Goal: Task Accomplishment & Management: Manage account settings

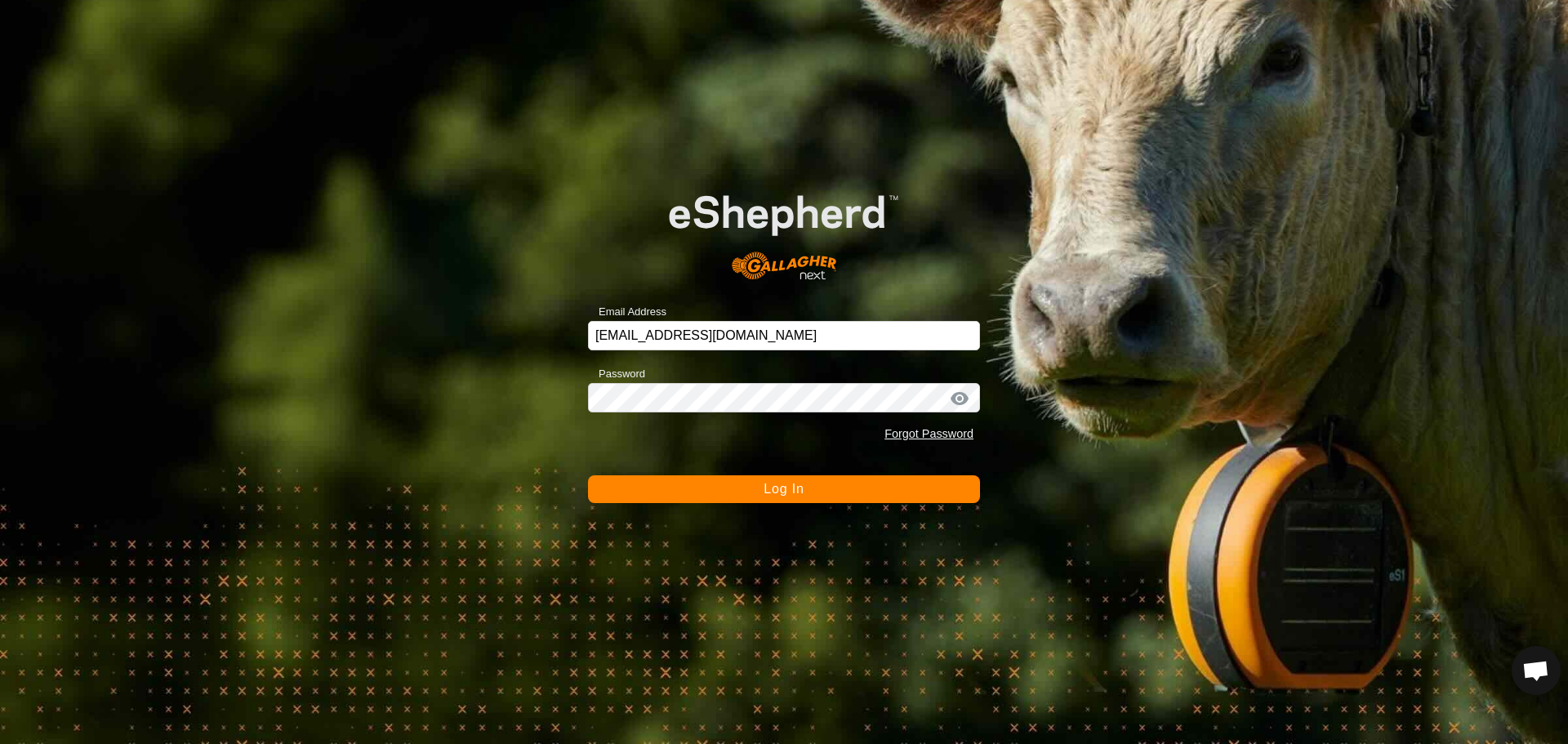
click at [794, 496] on span "Log In" at bounding box center [784, 489] width 40 height 14
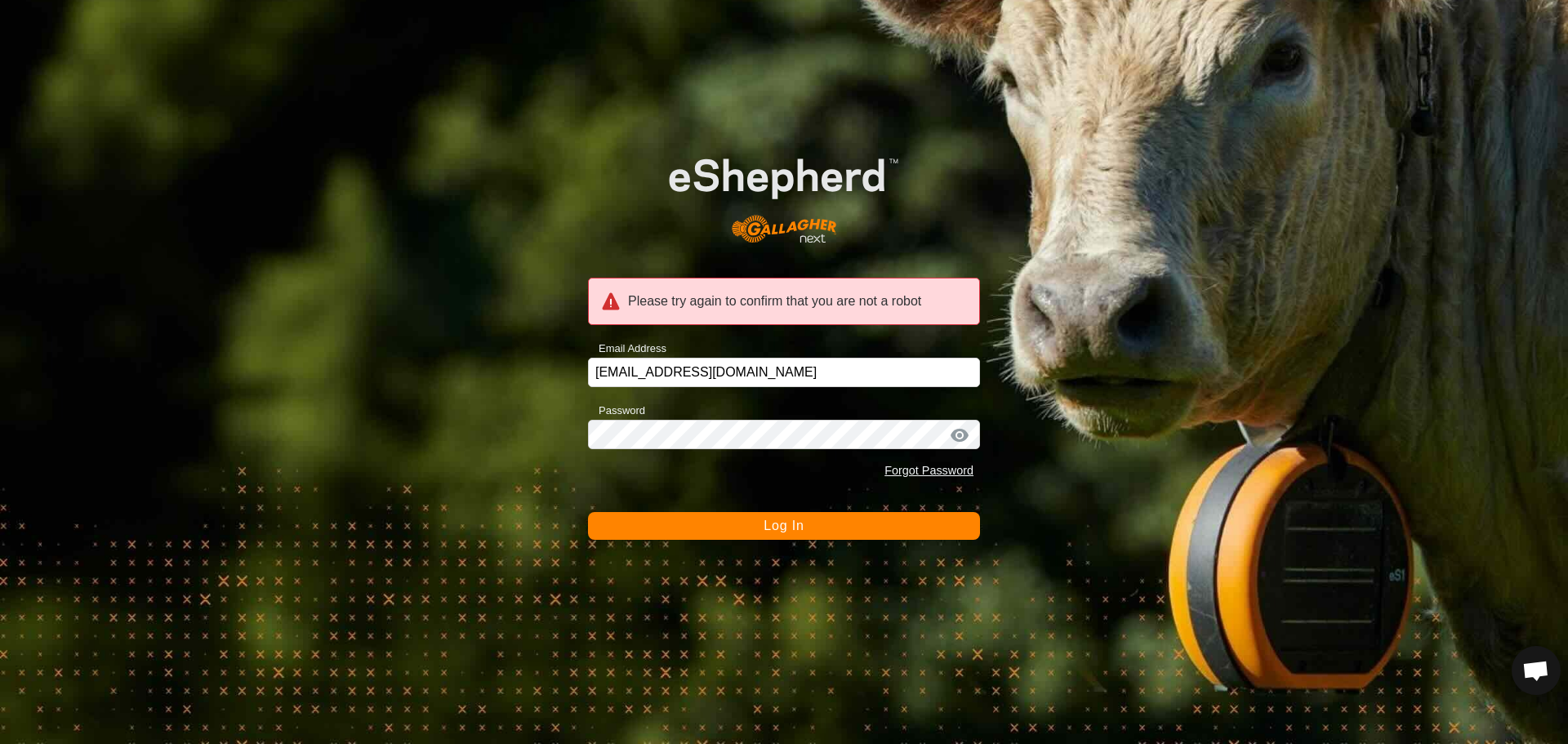
click at [759, 530] on button "Log In" at bounding box center [784, 526] width 392 height 28
click at [960, 438] on div at bounding box center [960, 435] width 25 height 16
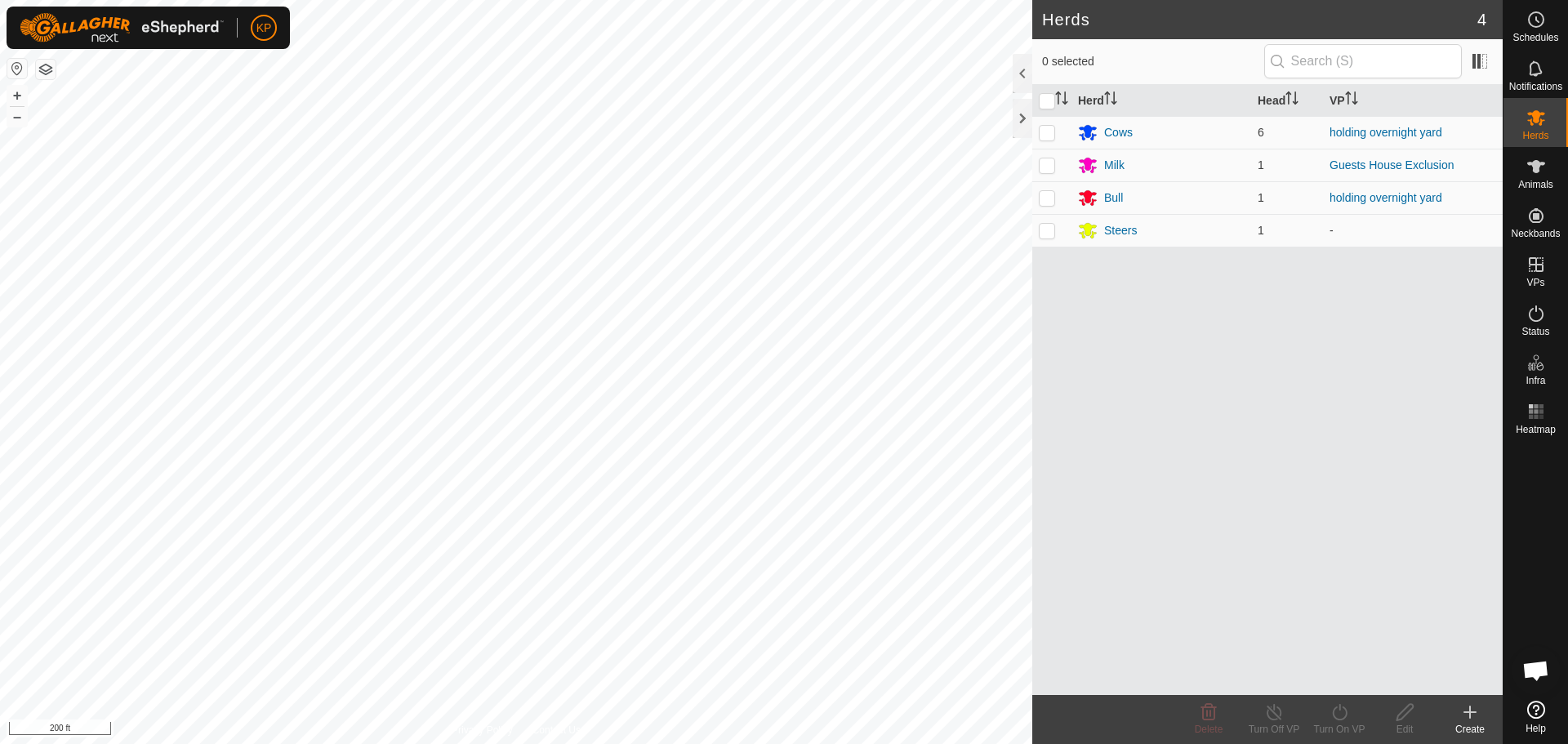
scroll to position [861, 0]
click at [1533, 180] on span "Animals" at bounding box center [1536, 185] width 35 height 10
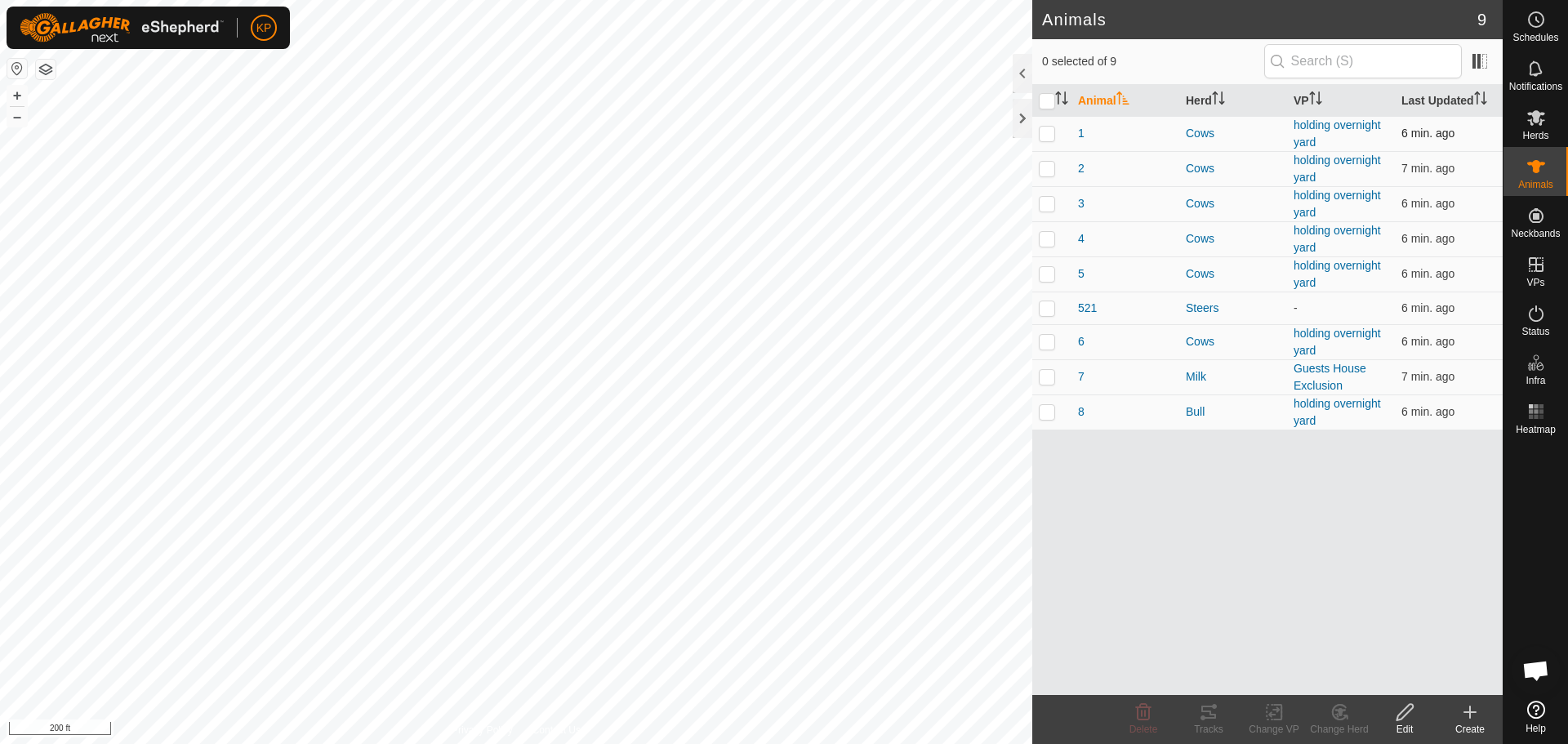
click at [1051, 134] on p-checkbox at bounding box center [1047, 133] width 16 height 13
checkbox input "true"
click at [1046, 167] on p-checkbox at bounding box center [1047, 168] width 16 height 13
checkbox input "true"
click at [1041, 200] on p-checkbox at bounding box center [1047, 204] width 16 height 13
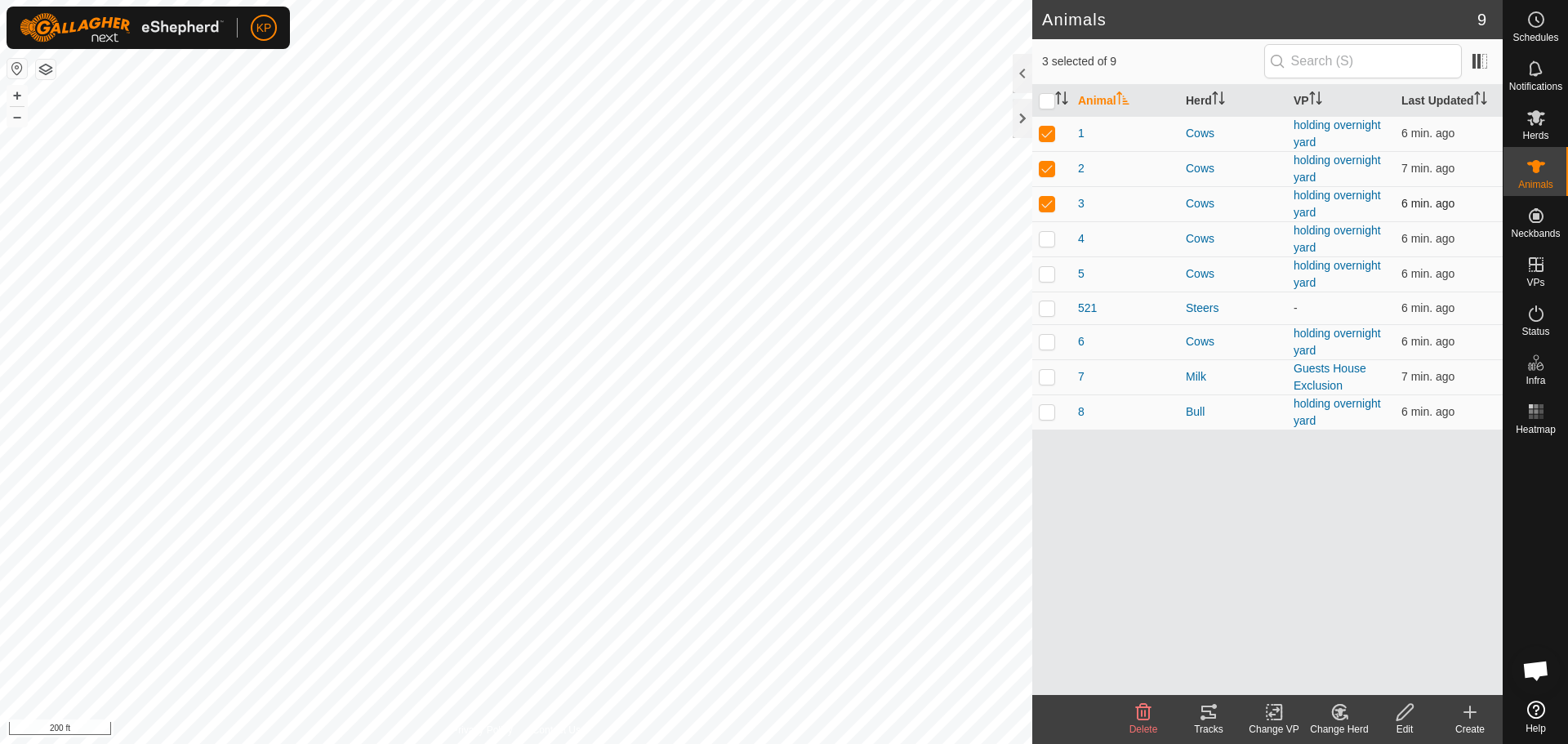
checkbox input "true"
click at [1046, 234] on p-checkbox at bounding box center [1047, 238] width 16 height 13
checkbox input "true"
click at [1046, 279] on p-checkbox at bounding box center [1047, 274] width 16 height 13
checkbox input "true"
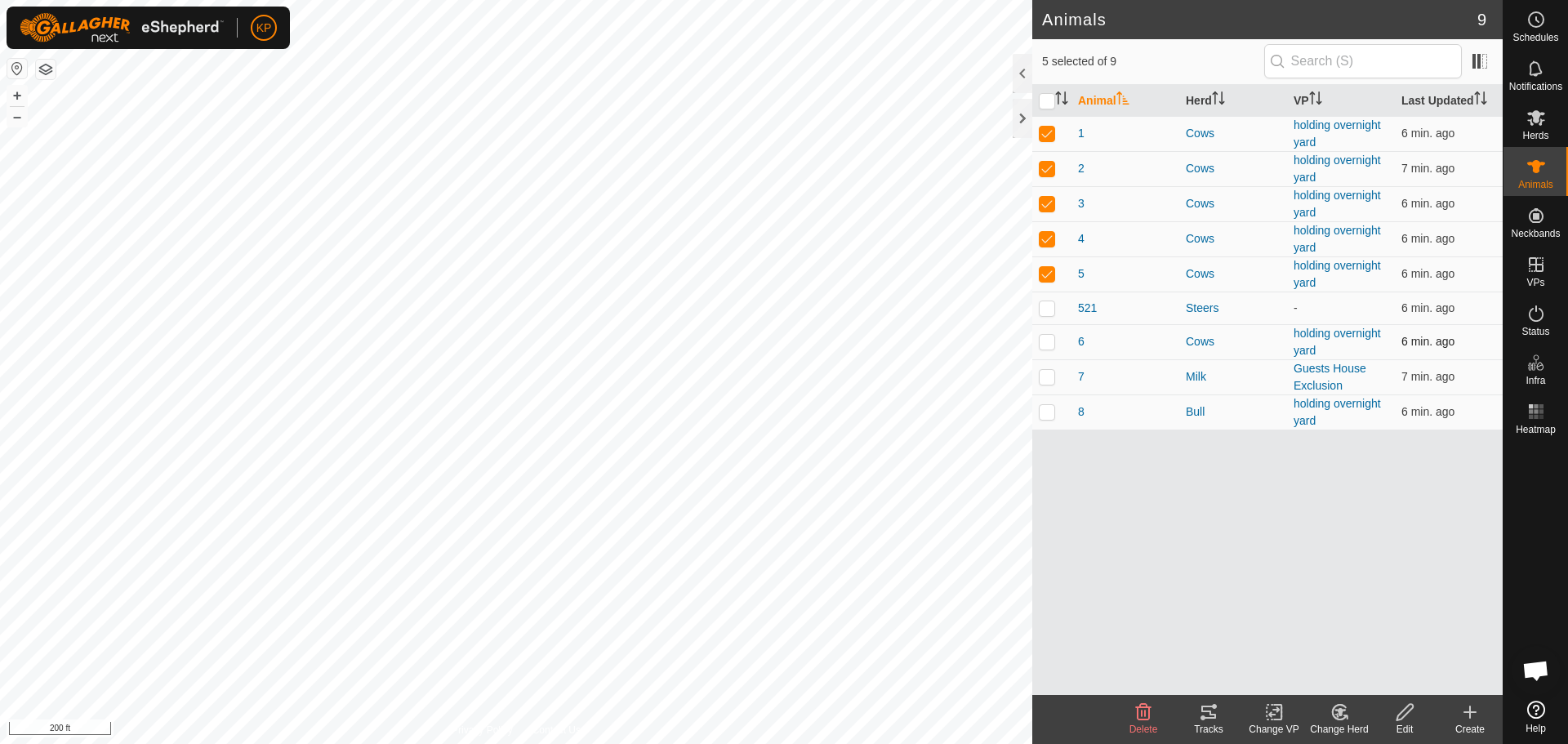
click at [1045, 352] on td at bounding box center [1052, 341] width 40 height 35
checkbox input "true"
click at [1050, 414] on p-checkbox at bounding box center [1047, 412] width 16 height 13
checkbox input "true"
click at [1208, 711] on icon at bounding box center [1209, 712] width 15 height 13
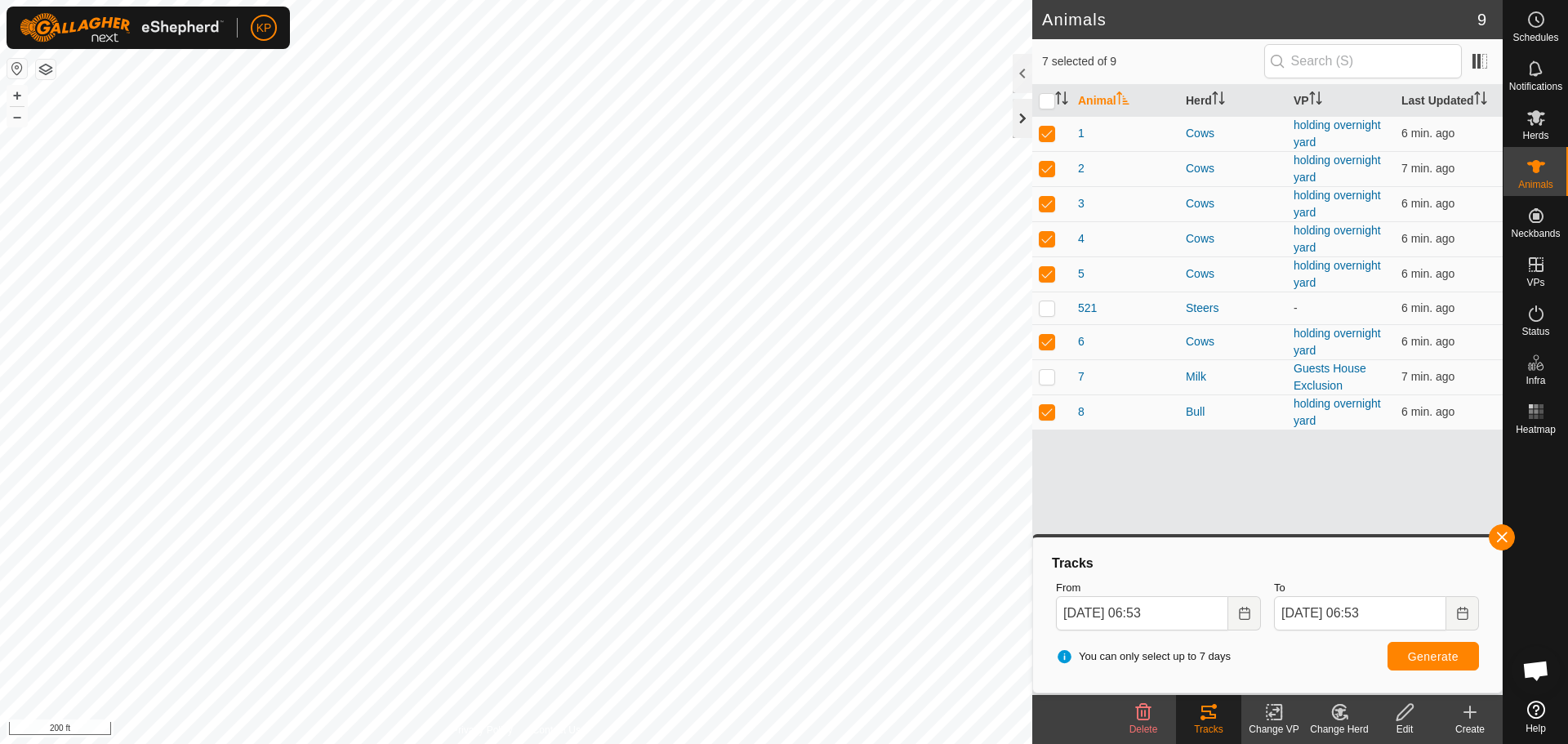
click at [1027, 119] on div at bounding box center [1023, 119] width 20 height 40
